Goal: Find specific page/section: Find specific page/section

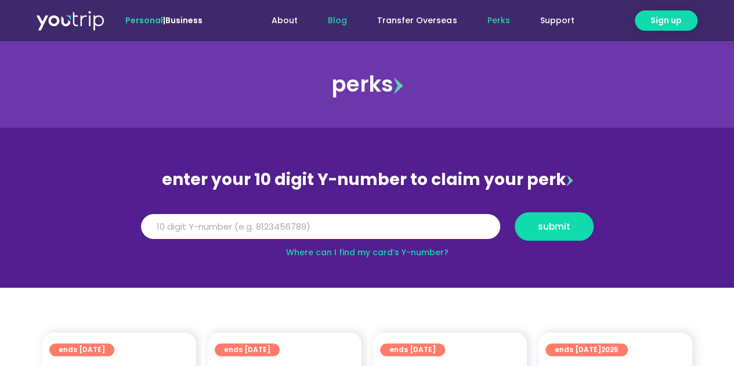
click at [344, 20] on link "Blog" at bounding box center [337, 20] width 49 height 21
click at [553, 19] on link "Support" at bounding box center [557, 20] width 64 height 21
